Goal: Task Accomplishment & Management: Use online tool/utility

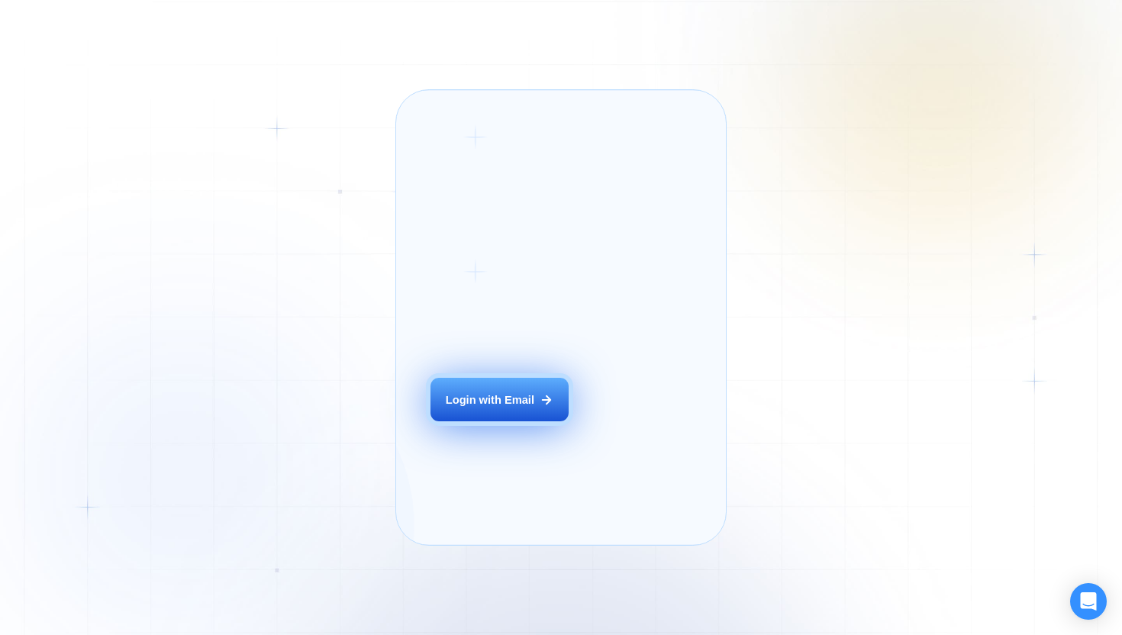
click at [495, 408] on div "Login with Email" at bounding box center [490, 399] width 89 height 15
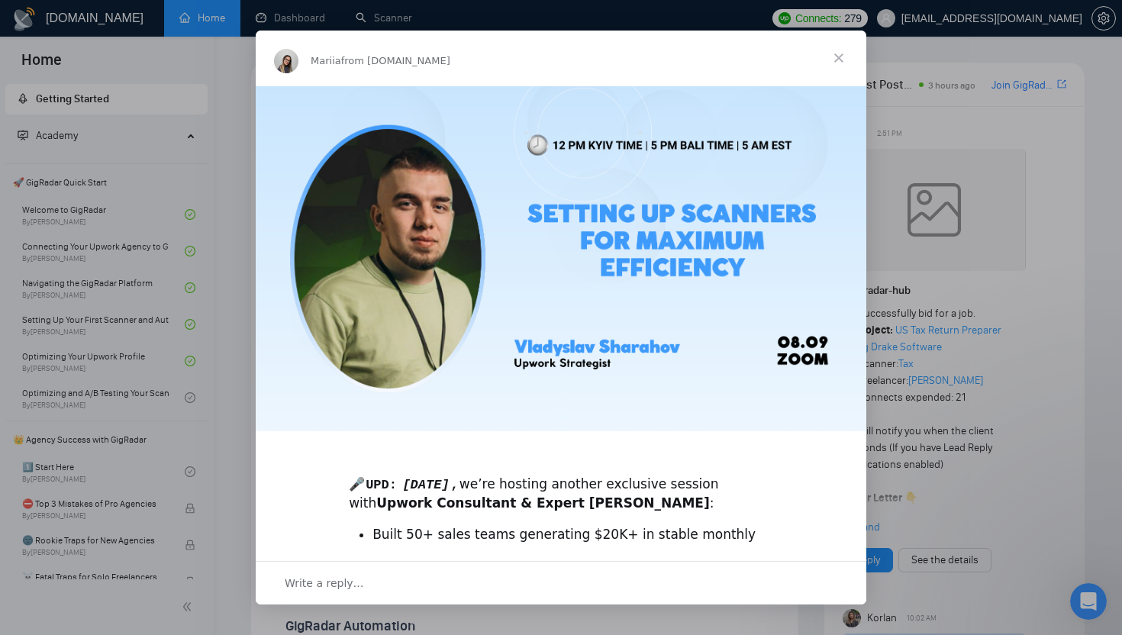
click at [832, 51] on span "Close" at bounding box center [839, 58] width 55 height 55
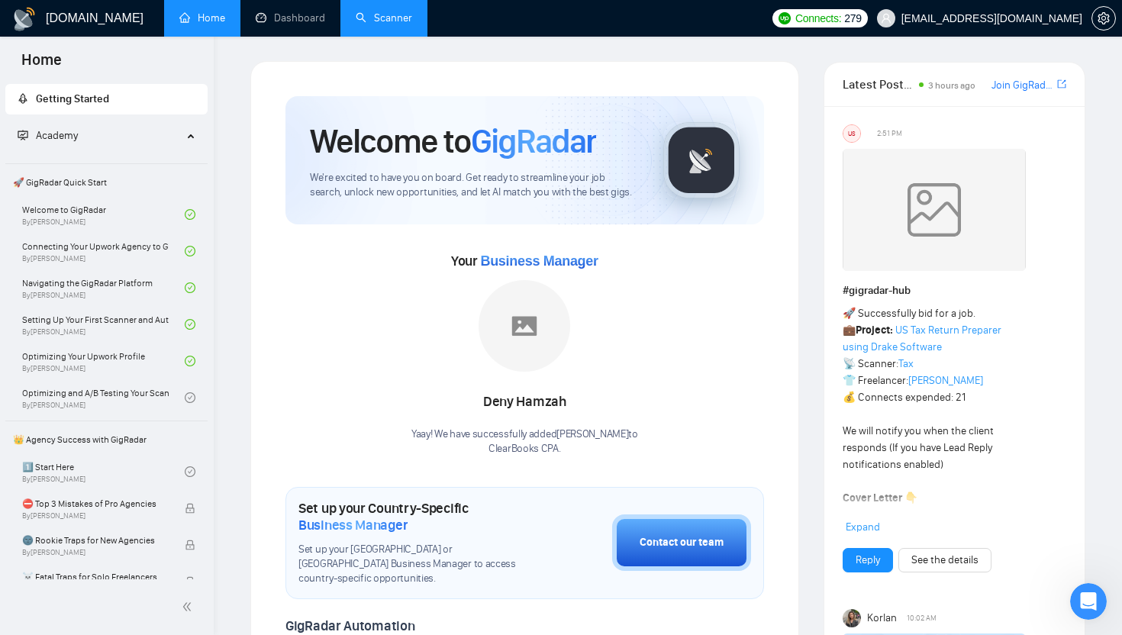
click at [386, 24] on link "Scanner" at bounding box center [384, 17] width 56 height 13
